Goal: Task Accomplishment & Management: Use online tool/utility

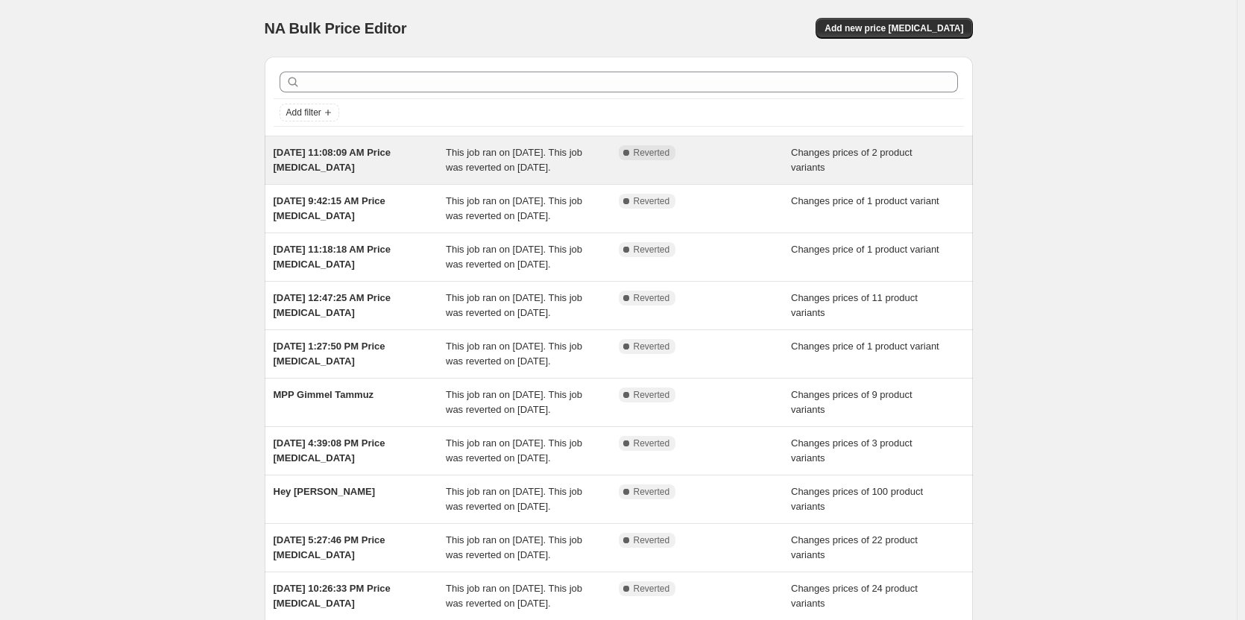
click at [729, 164] on div "Complete Reverted" at bounding box center [705, 160] width 173 height 30
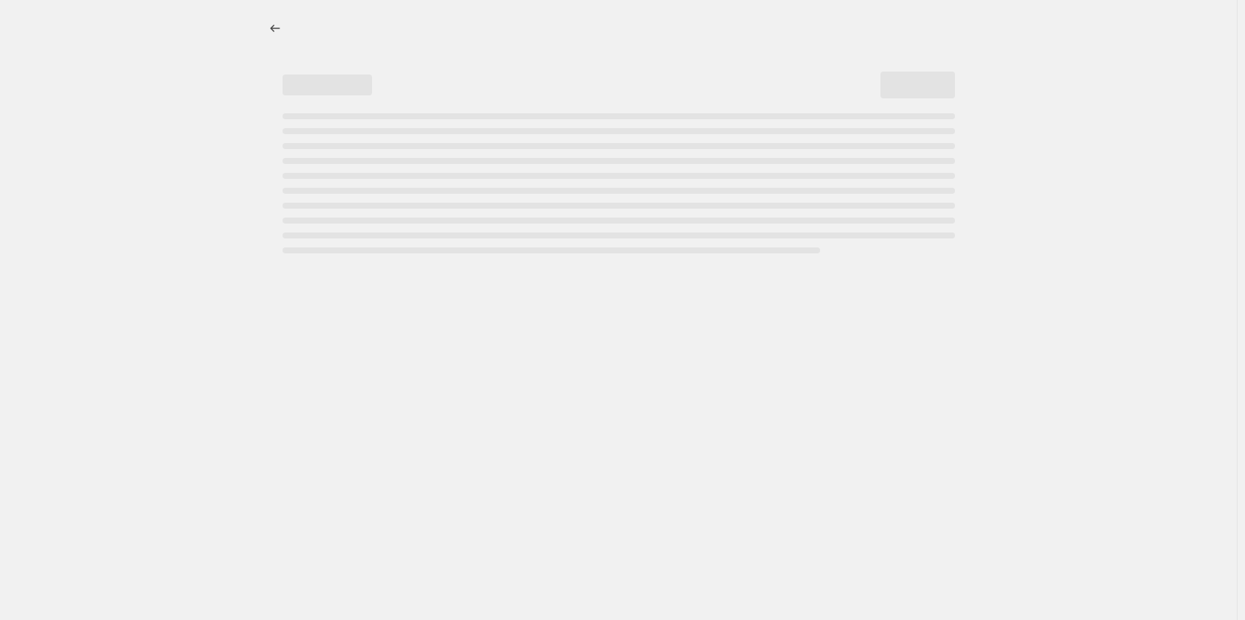
select select "collection"
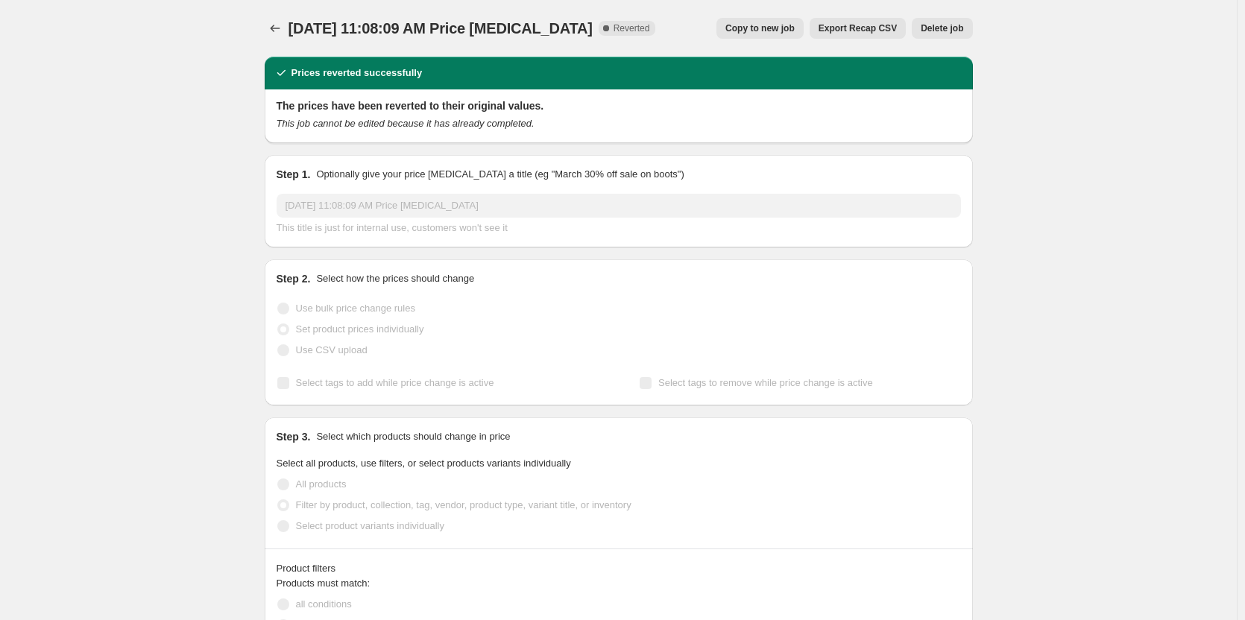
click at [775, 25] on span "Copy to new job" at bounding box center [759, 28] width 69 height 12
select select "collection"
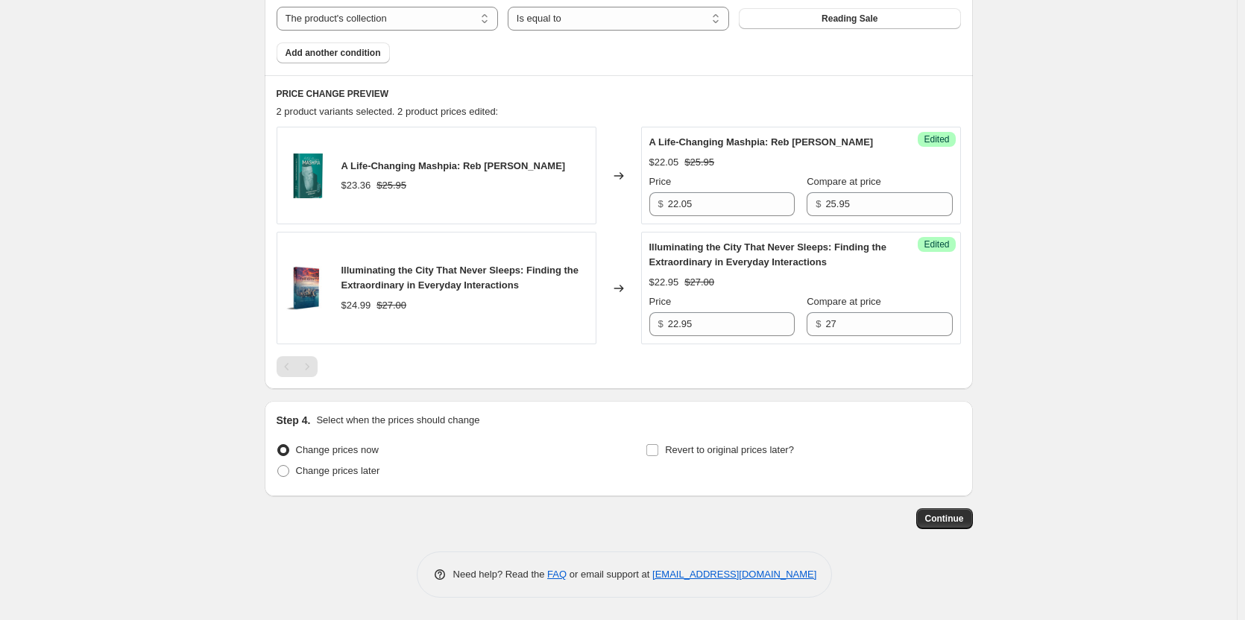
scroll to position [558, 0]
click at [655, 456] on span at bounding box center [652, 450] width 13 height 13
click at [655, 456] on input "Revert to original prices later?" at bounding box center [652, 450] width 12 height 12
checkbox input "true"
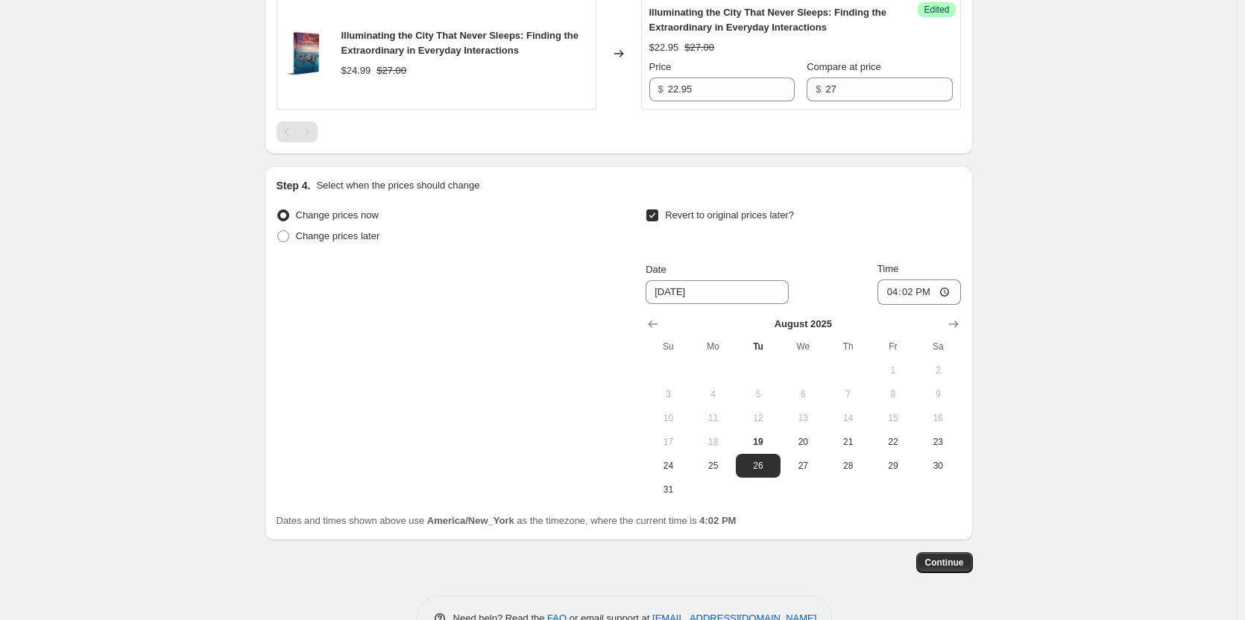
scroll to position [781, 0]
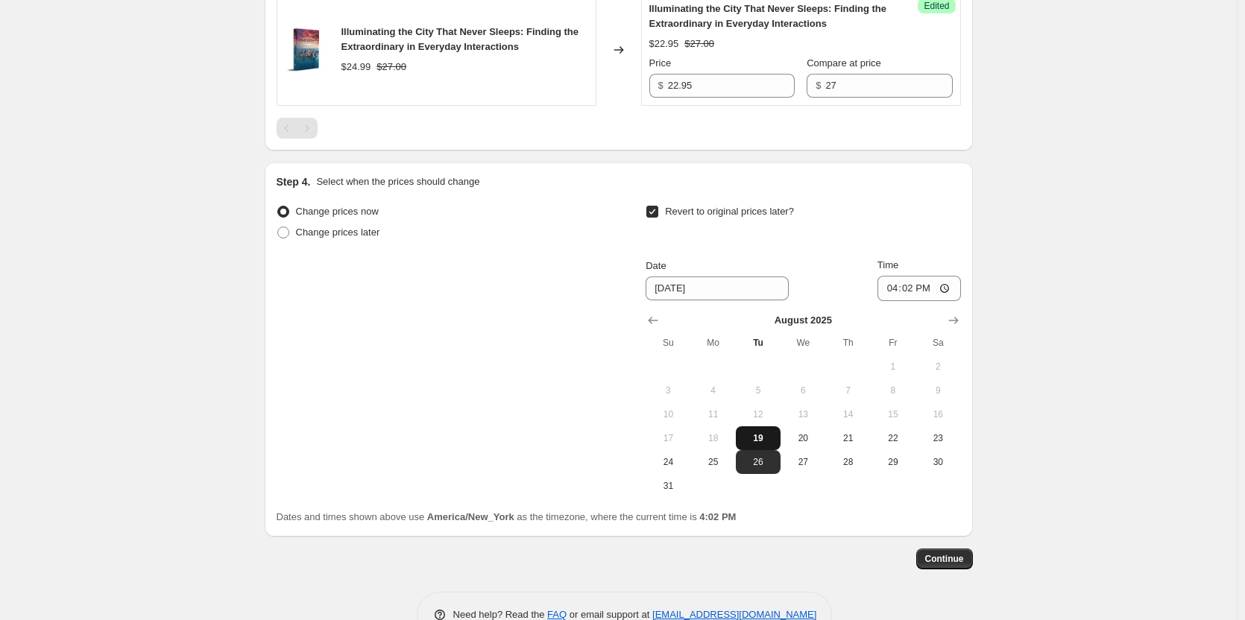
click at [757, 444] on span "19" at bounding box center [758, 438] width 33 height 12
type input "[DATE]"
click at [899, 301] on input "16:02" at bounding box center [918, 288] width 83 height 25
type input "22:00"
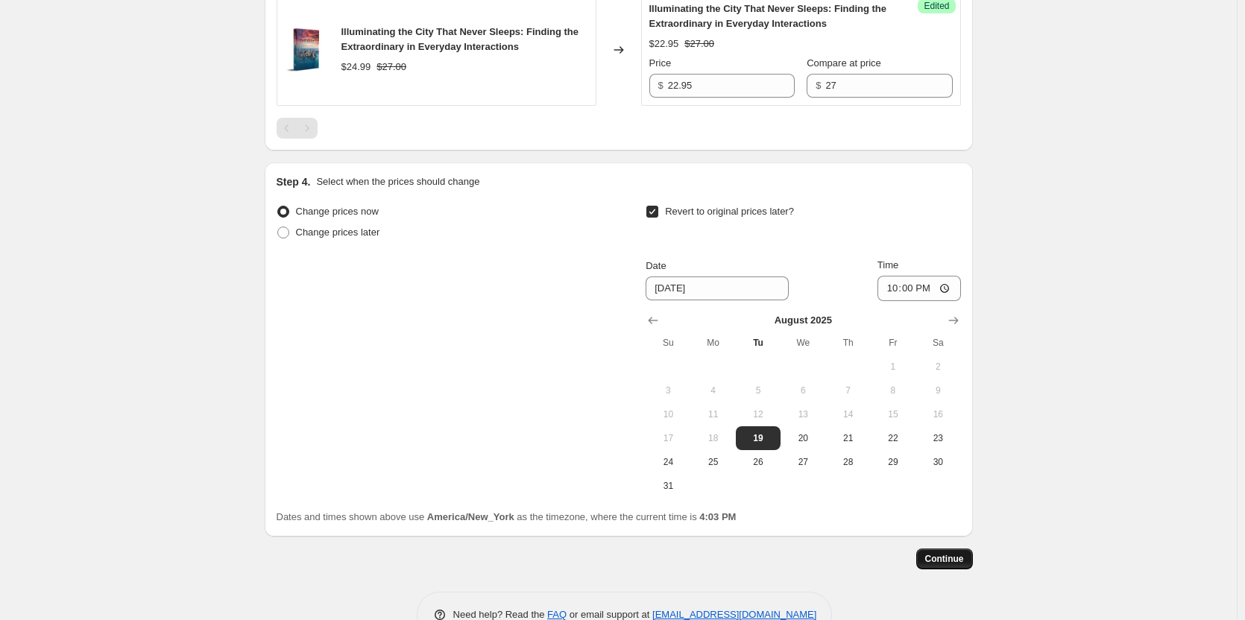
click at [955, 565] on span "Continue" at bounding box center [944, 559] width 39 height 12
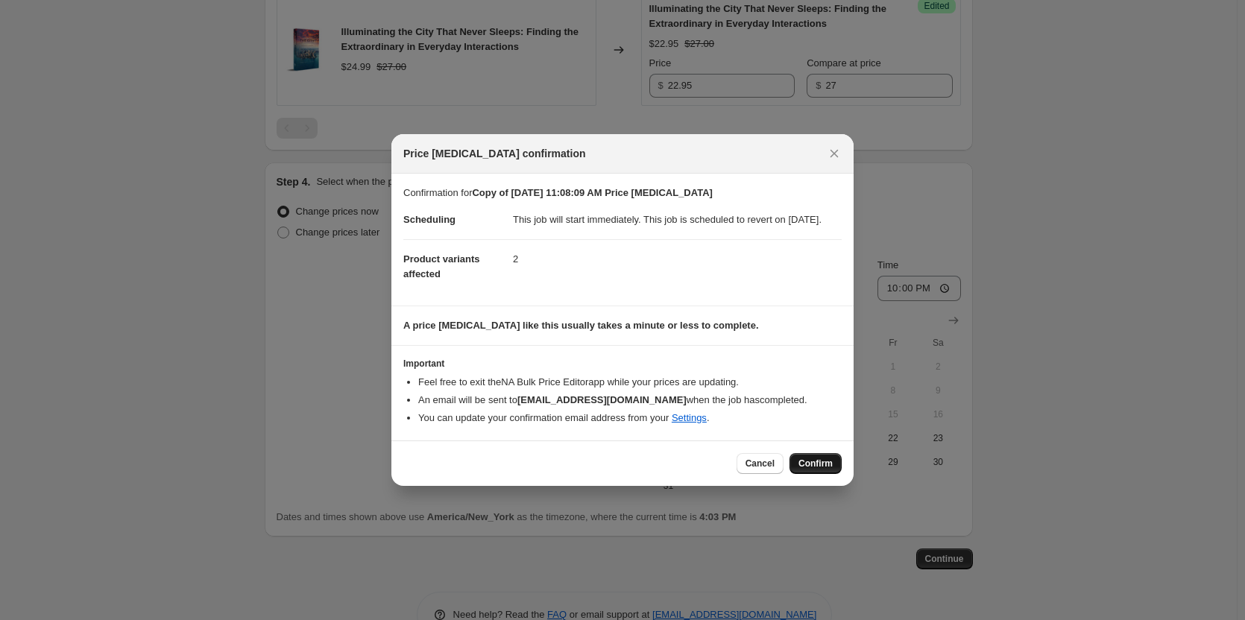
click at [826, 470] on span "Confirm" at bounding box center [815, 464] width 34 height 12
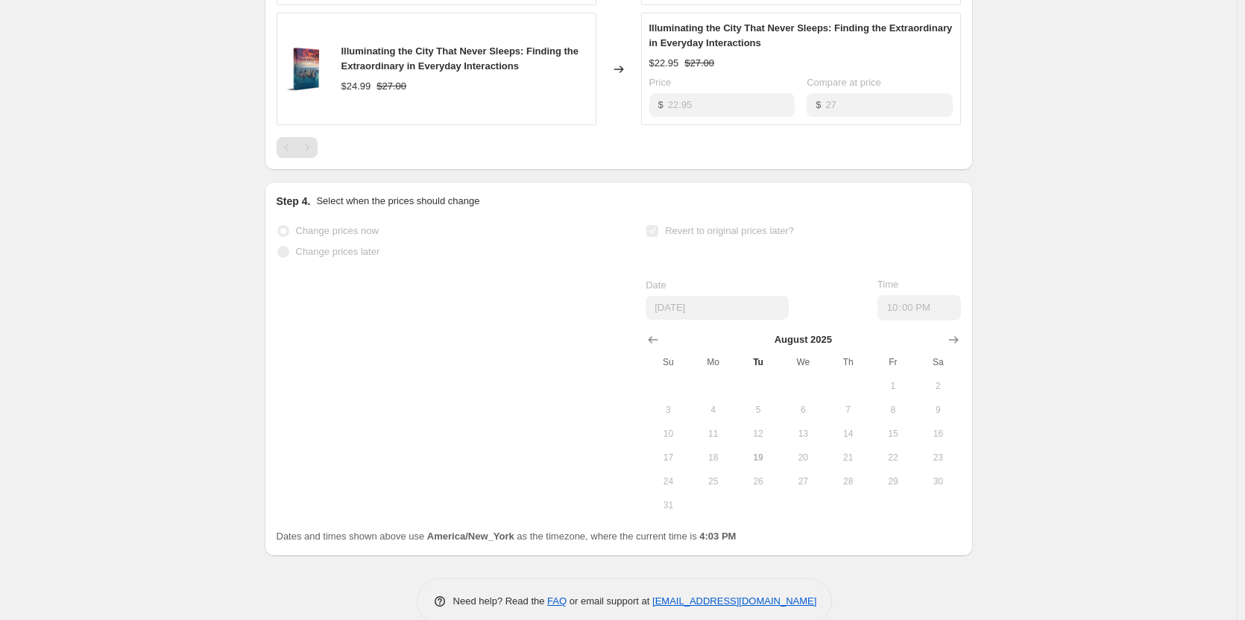
scroll to position [896, 0]
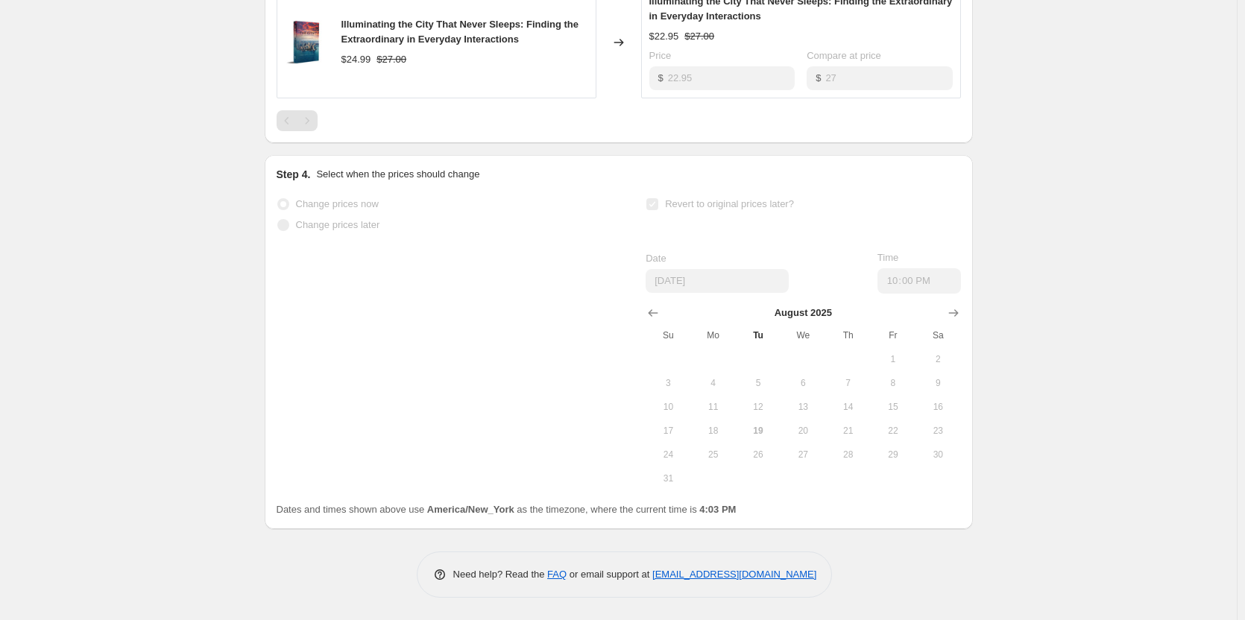
select select "collection"
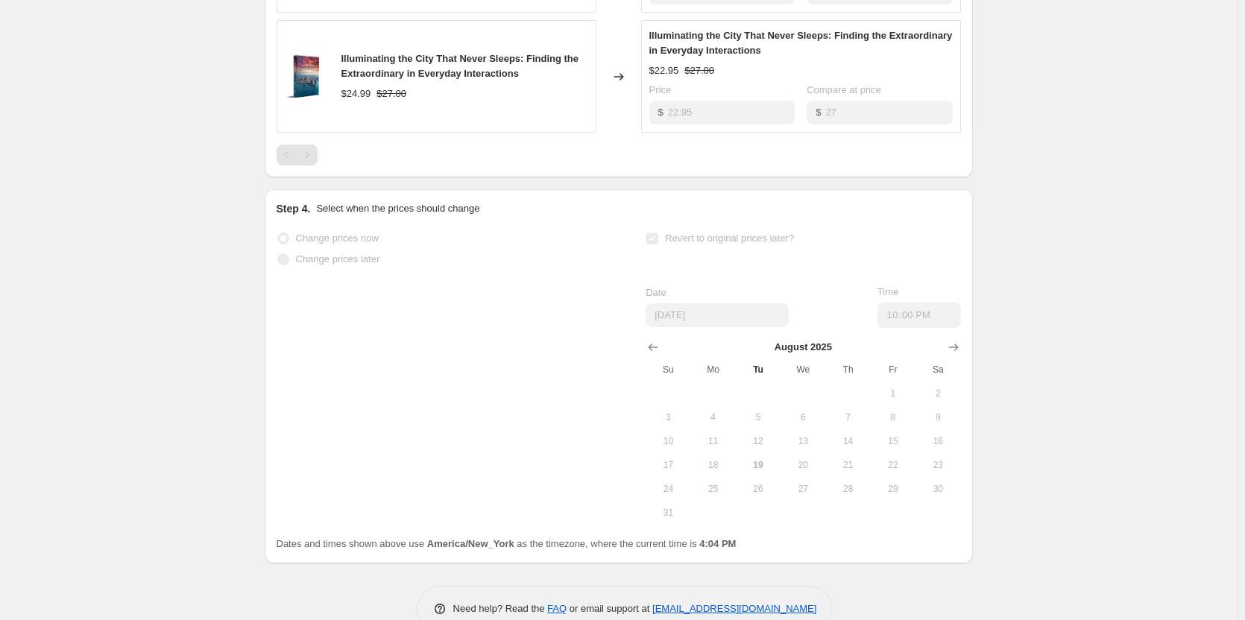
scroll to position [0, 0]
